Goal: Task Accomplishment & Management: Use online tool/utility

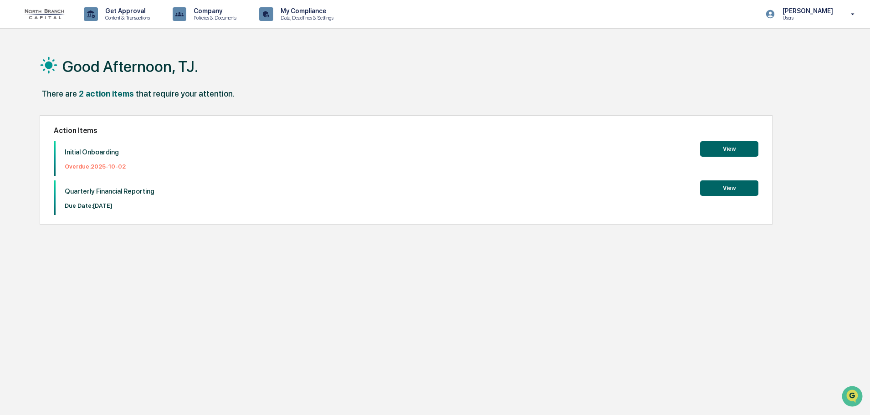
click at [734, 154] on button "View" at bounding box center [729, 148] width 58 height 15
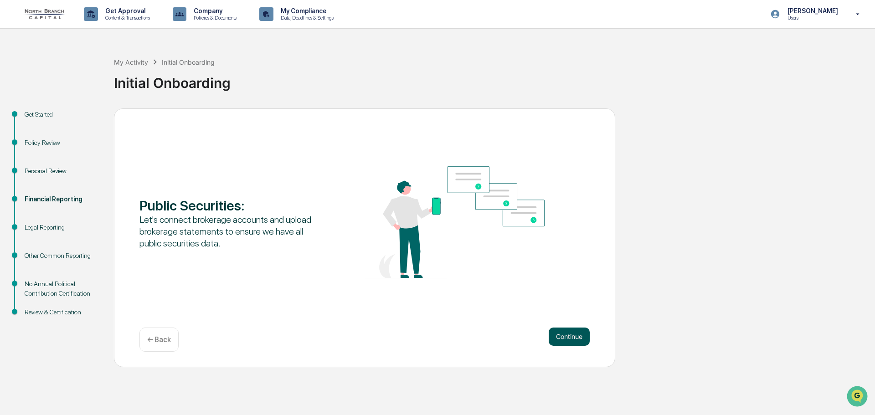
click at [570, 336] on button "Continue" at bounding box center [569, 337] width 41 height 18
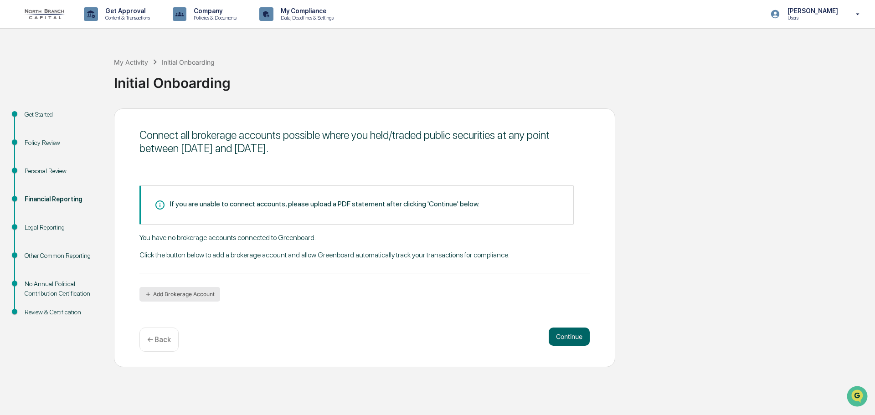
click at [205, 297] on button "Add Brokerage Account" at bounding box center [179, 294] width 81 height 15
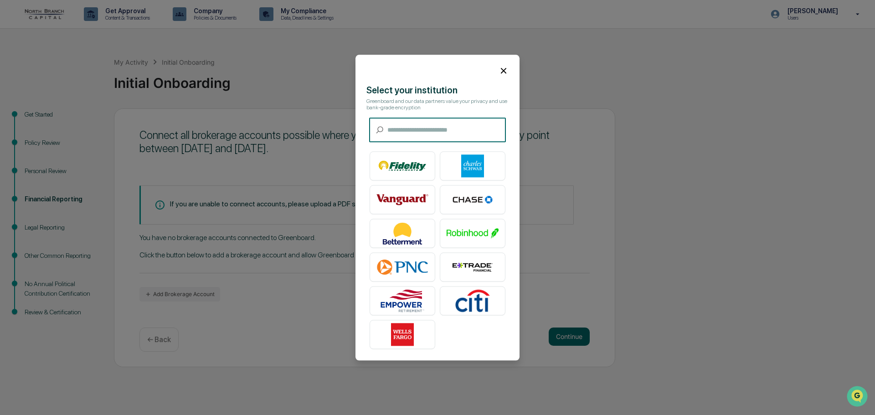
click at [409, 130] on input "text" at bounding box center [446, 130] width 118 height 24
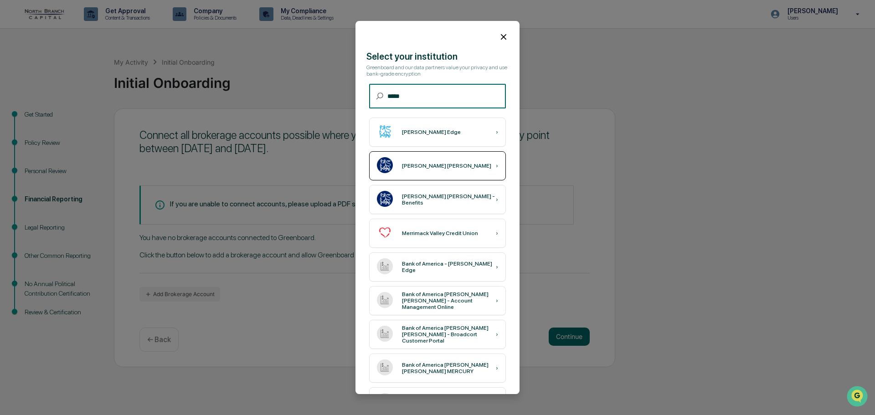
type input "*****"
click at [462, 170] on div "[PERSON_NAME] [PERSON_NAME] ›" at bounding box center [437, 165] width 137 height 29
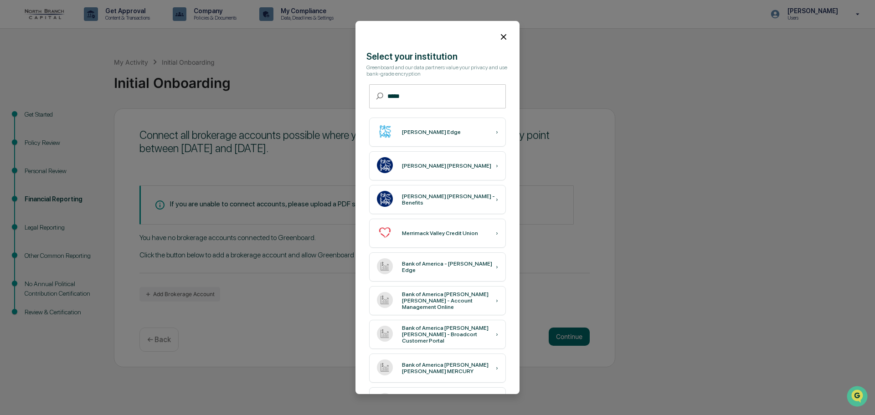
click at [499, 35] on icon at bounding box center [504, 37] width 10 height 10
